Goal: Task Accomplishment & Management: Use online tool/utility

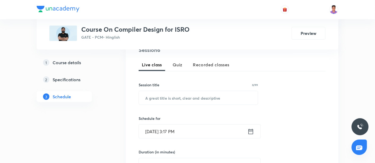
scroll to position [111, 0]
click at [160, 102] on input "text" at bounding box center [198, 98] width 119 height 14
paste input "most important topics for ISRO exam"
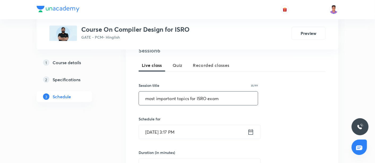
click at [149, 97] on input "most important topics for ISRO exam" at bounding box center [198, 98] width 119 height 14
click at [157, 97] on input "Most important topics for ISRO exam" at bounding box center [198, 98] width 119 height 14
click at [179, 97] on input "Most Important topics for ISRO exam" at bounding box center [198, 98] width 119 height 14
click at [210, 97] on input "Most Important Topics for ISRO exam" at bounding box center [198, 98] width 119 height 14
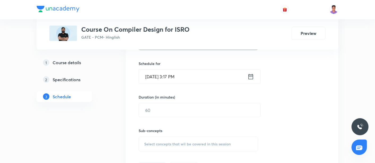
scroll to position [166, 0]
type input "Most Important Topics for ISRO Exam"
click at [151, 75] on input "Sep 30, 2025, 3:17 PM" at bounding box center [193, 76] width 109 height 14
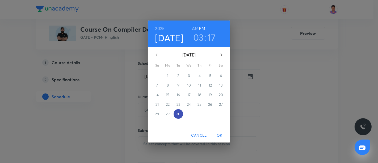
click at [178, 114] on p "30" at bounding box center [178, 113] width 4 height 5
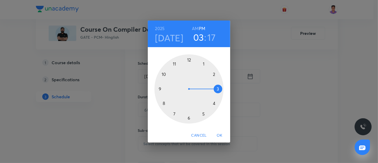
click at [164, 75] on div at bounding box center [188, 88] width 69 height 69
click at [189, 119] on div at bounding box center [188, 88] width 69 height 69
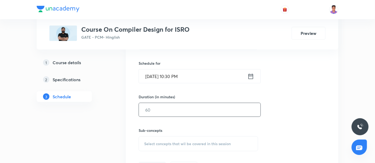
click at [170, 107] on input "text" at bounding box center [200, 110] width 122 height 14
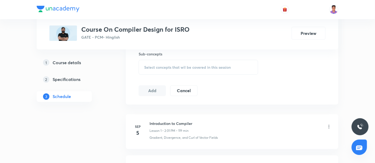
scroll to position [245, 0]
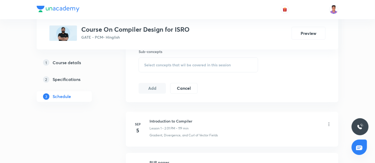
type input "60"
click at [159, 63] on span "Select concepts that wil be covered in this session" at bounding box center [187, 65] width 87 height 4
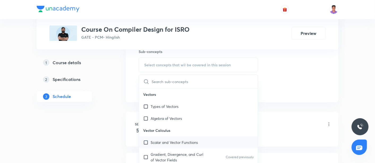
click at [199, 140] on div "Scalar and Vector Functions" at bounding box center [198, 142] width 119 height 12
checkbox input "true"
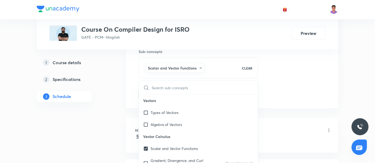
click at [305, 72] on div "Session 6 Live class Quiz Recorded classes Session title 35/99 Most Important T…" at bounding box center [232, 5] width 187 height 187
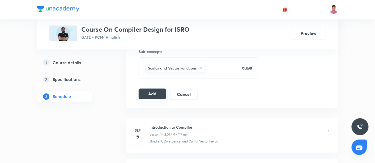
click at [155, 93] on button "Add" at bounding box center [152, 93] width 27 height 11
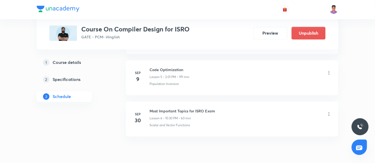
scroll to position [307, 0]
